Goal: Information Seeking & Learning: Check status

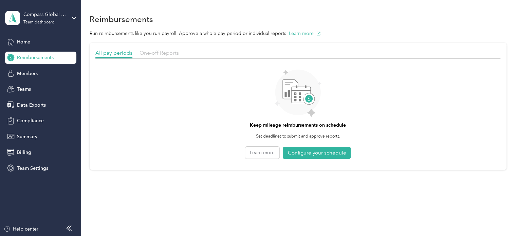
click at [165, 51] on span "One-off Reports" at bounding box center [159, 53] width 39 height 6
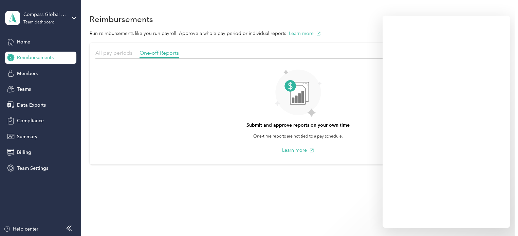
click at [116, 53] on span "All pay periods" at bounding box center [113, 53] width 37 height 6
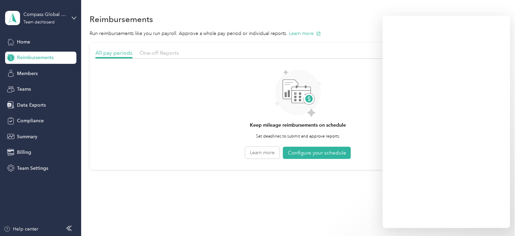
click at [323, 150] on button "Configure your schedule" at bounding box center [317, 153] width 68 height 13
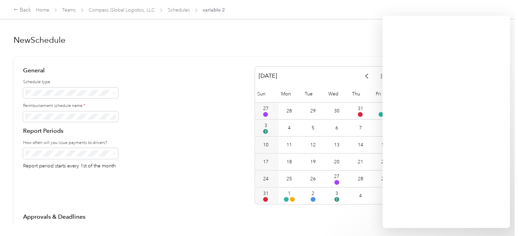
click at [46, 201] on span "Biweekly" at bounding box center [37, 201] width 19 height 6
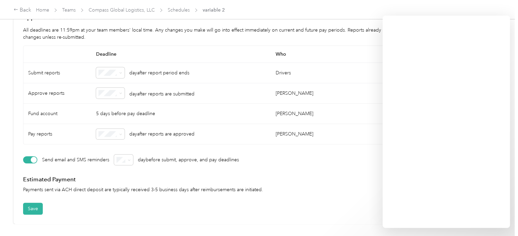
scroll to position [204, 0]
click at [29, 157] on div at bounding box center [30, 159] width 14 height 7
click at [34, 203] on button "Save" at bounding box center [33, 209] width 20 height 12
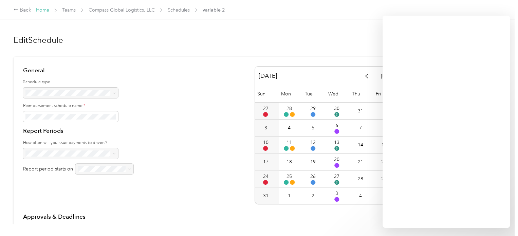
click at [44, 10] on link "Home" at bounding box center [42, 10] width 13 height 6
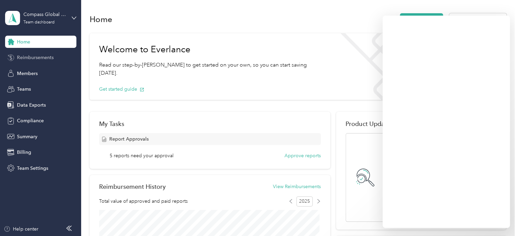
click at [38, 57] on span "Reimbursements" at bounding box center [35, 57] width 37 height 7
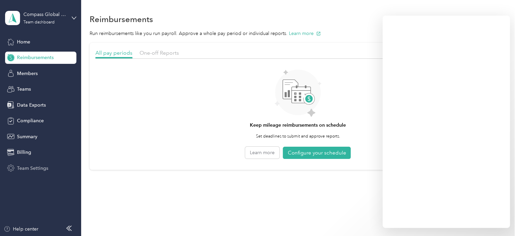
click at [32, 167] on span "Team Settings" at bounding box center [32, 168] width 31 height 7
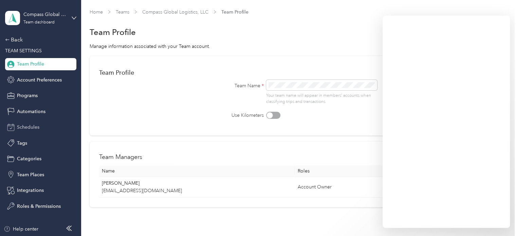
click at [35, 125] on span "Schedules" at bounding box center [28, 127] width 22 height 7
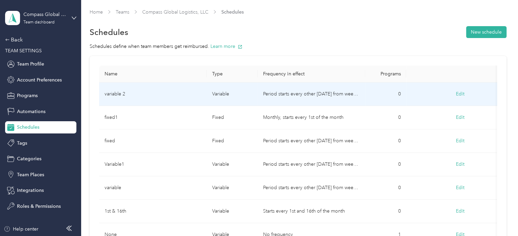
click at [461, 94] on button "Edit" at bounding box center [460, 94] width 18 height 12
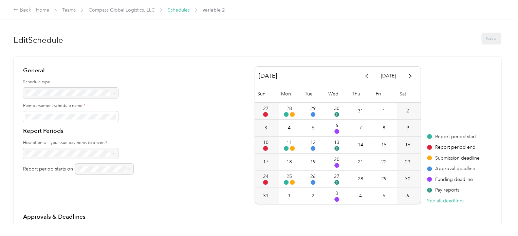
click at [181, 10] on link "Schedules" at bounding box center [179, 10] width 22 height 6
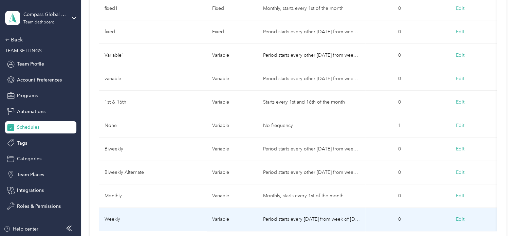
scroll to position [68, 0]
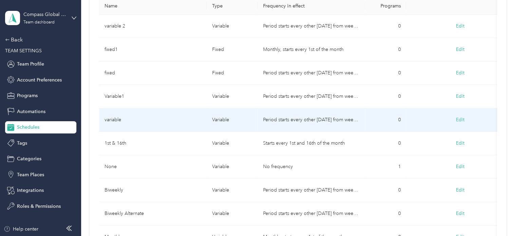
click at [462, 119] on button "Edit" at bounding box center [460, 120] width 18 height 12
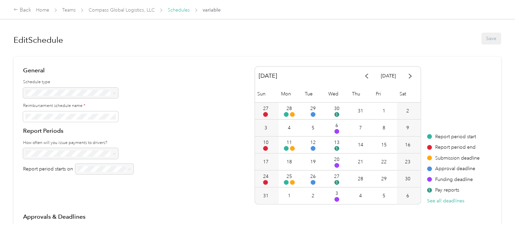
click at [181, 10] on link "Schedules" at bounding box center [179, 10] width 22 height 6
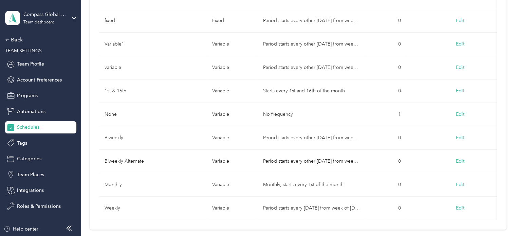
scroll to position [136, 0]
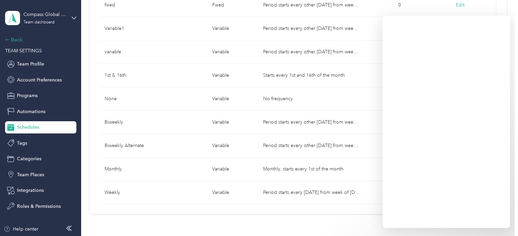
click at [18, 37] on div "Back" at bounding box center [39, 40] width 68 height 8
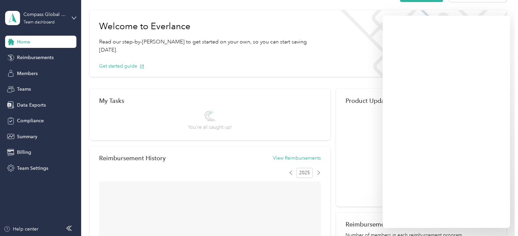
scroll to position [136, 0]
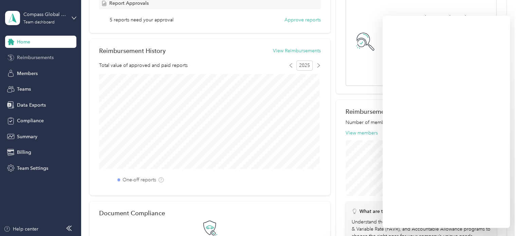
click at [24, 56] on span "Reimbursements" at bounding box center [35, 57] width 37 height 7
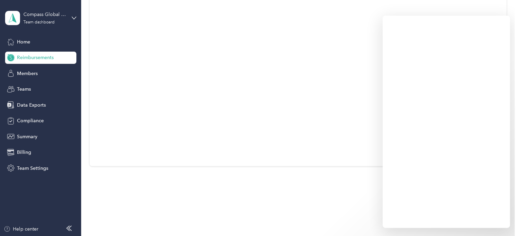
scroll to position [3, 0]
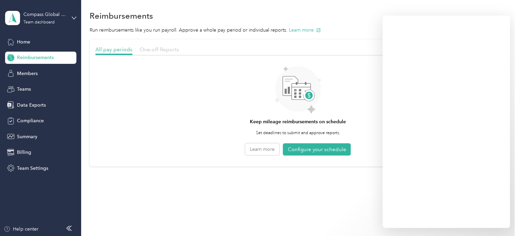
click at [153, 47] on span "One-off Reports" at bounding box center [159, 49] width 39 height 6
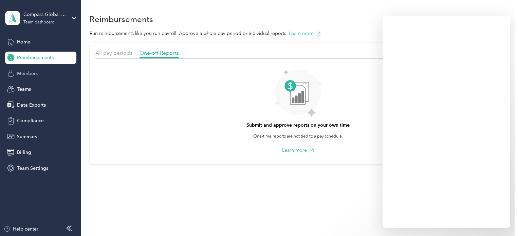
click at [31, 73] on span "Members" at bounding box center [27, 73] width 21 height 7
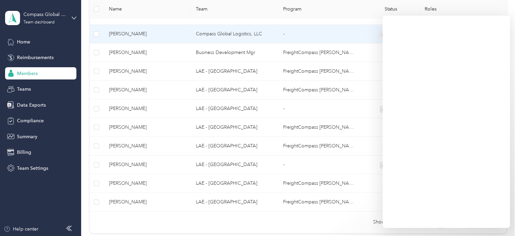
scroll to position [204, 0]
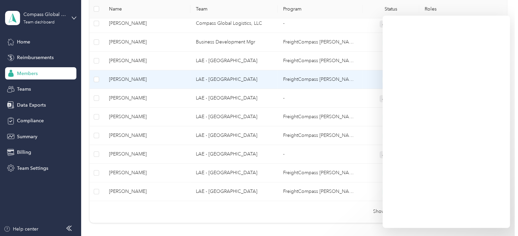
click at [298, 78] on td "FreightCompass Reim Rate" at bounding box center [320, 79] width 85 height 19
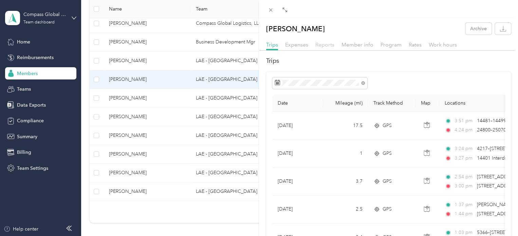
click at [327, 46] on span "Reports" at bounding box center [324, 44] width 19 height 6
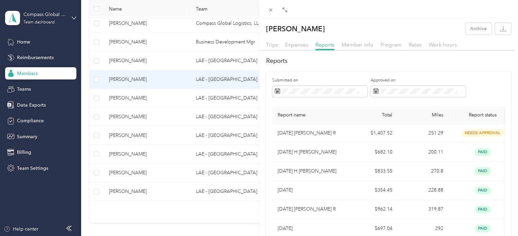
click at [20, 40] on div "Homero Rendon Archive Trips Expenses Reports Member info Program Rates Work hou…" at bounding box center [259, 118] width 518 height 236
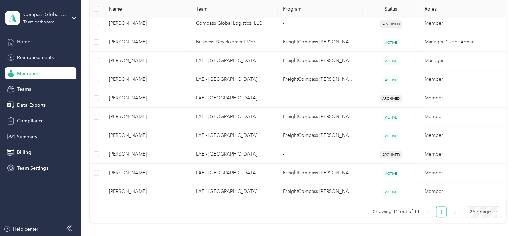
click at [20, 43] on span "Home" at bounding box center [23, 41] width 13 height 7
